Goal: Task Accomplishment & Management: Manage account settings

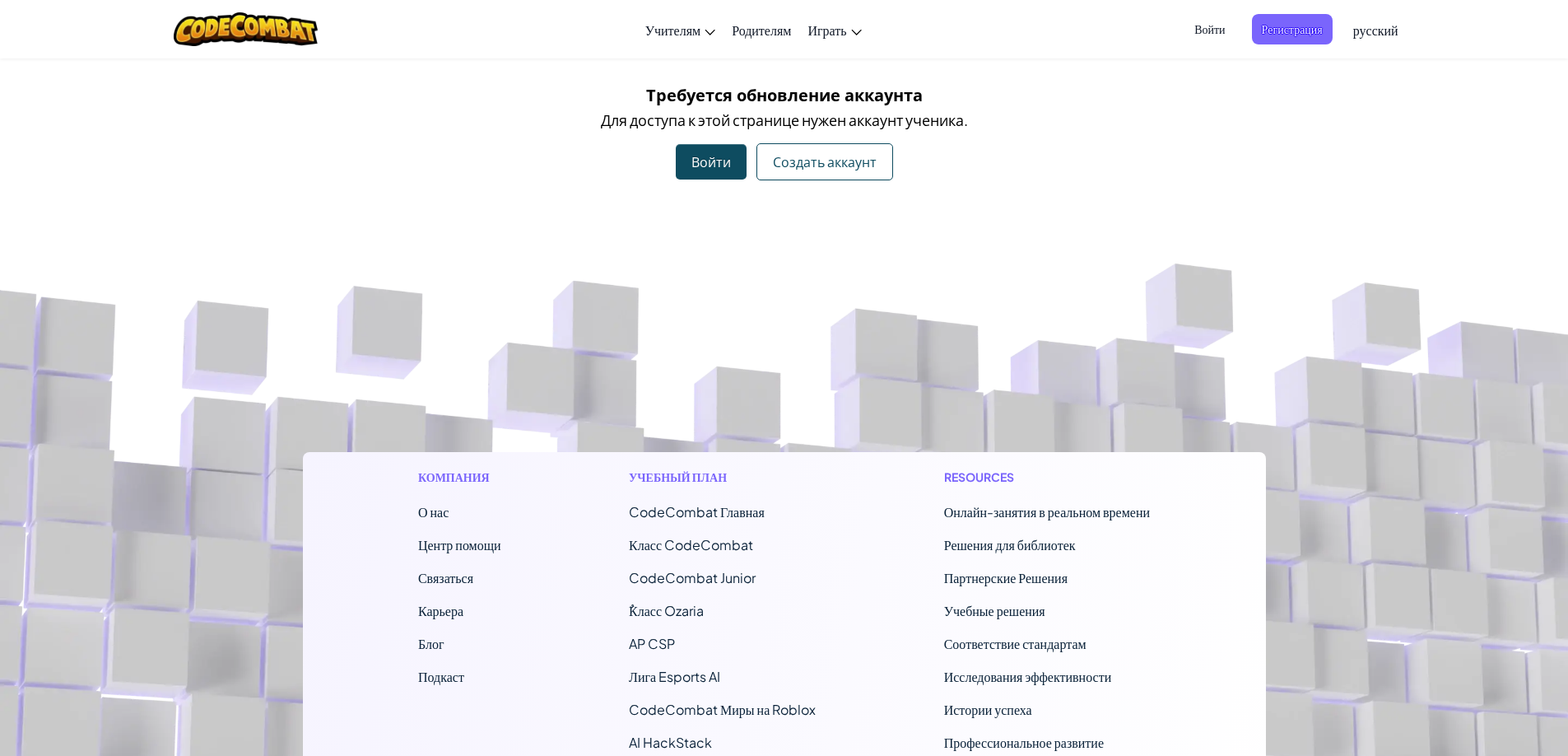
click at [1210, 30] on span "Войти" at bounding box center [1209, 28] width 50 height 30
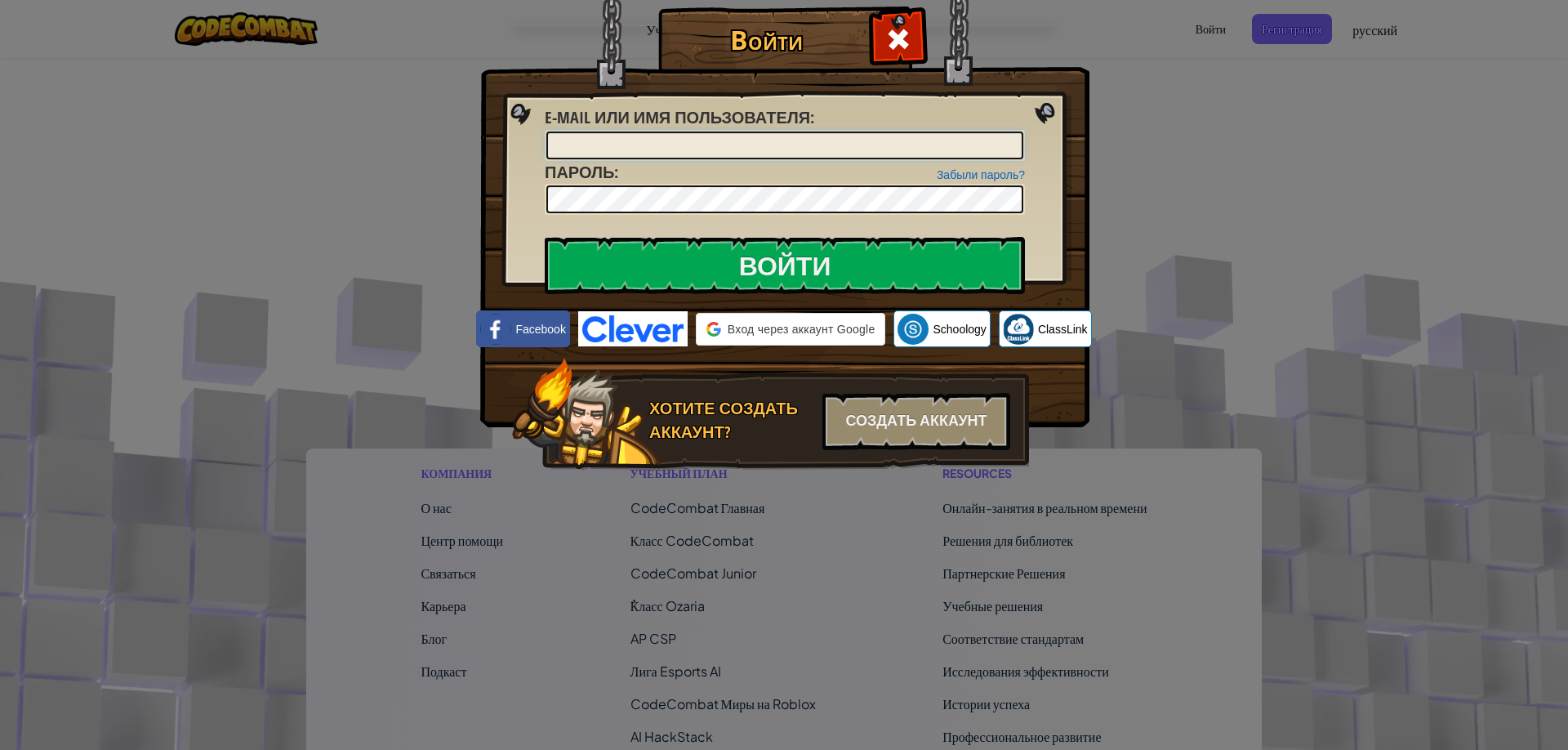
click at [612, 153] on input "E-mail или имя пользователя :" at bounding box center [785, 145] width 477 height 28
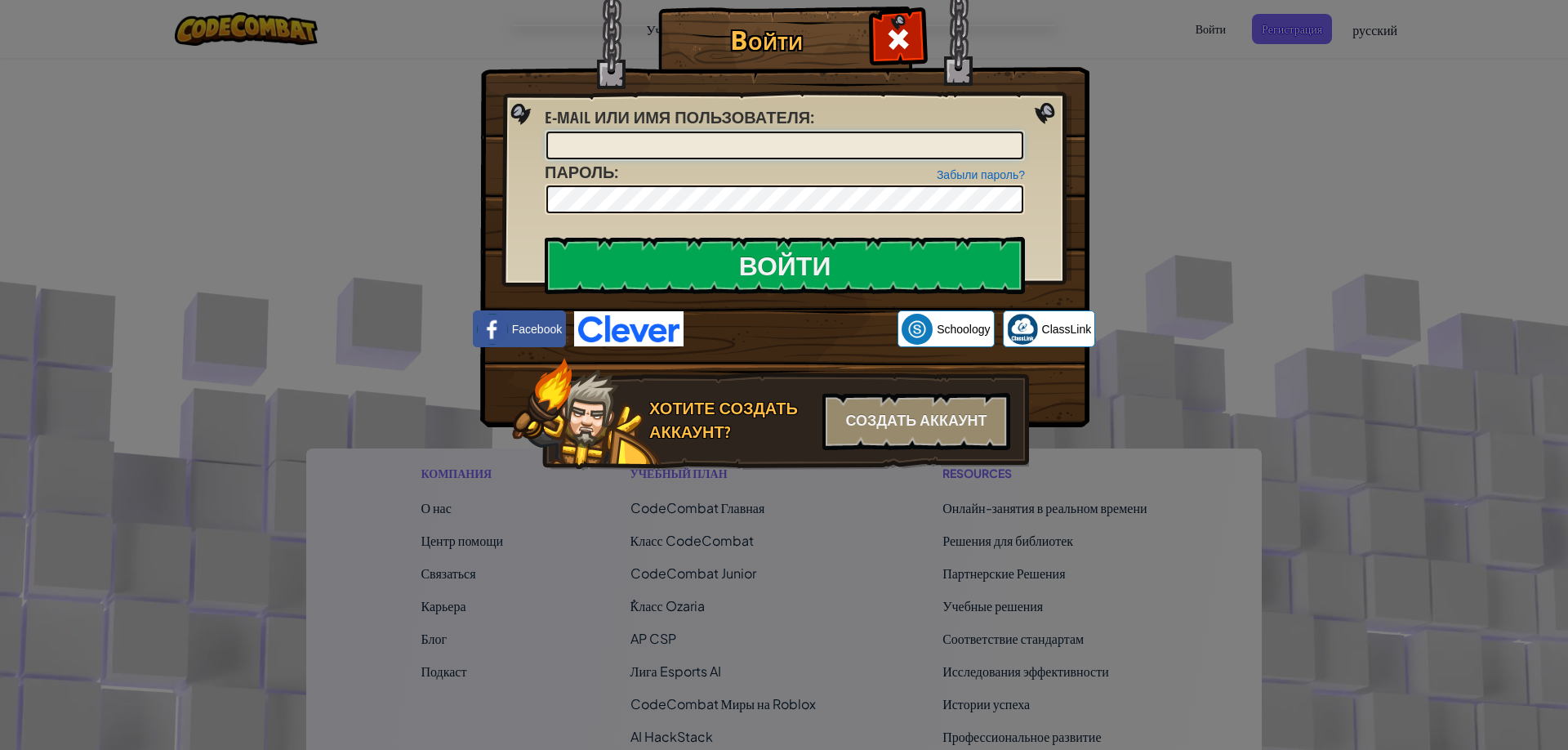
click at [612, 153] on input "E-mail или имя пользователя :" at bounding box center [785, 145] width 477 height 28
type input "ы"
type input "Shadow_C++5731"
click at [545, 236] on input "Войти" at bounding box center [785, 265] width 481 height 57
